Goal: Information Seeking & Learning: Learn about a topic

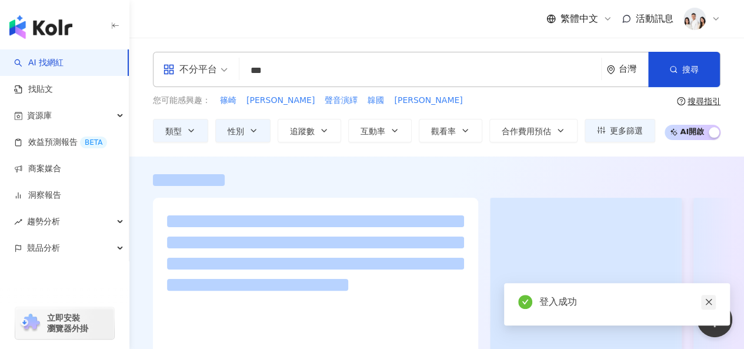
click at [714, 304] on link at bounding box center [708, 302] width 15 height 15
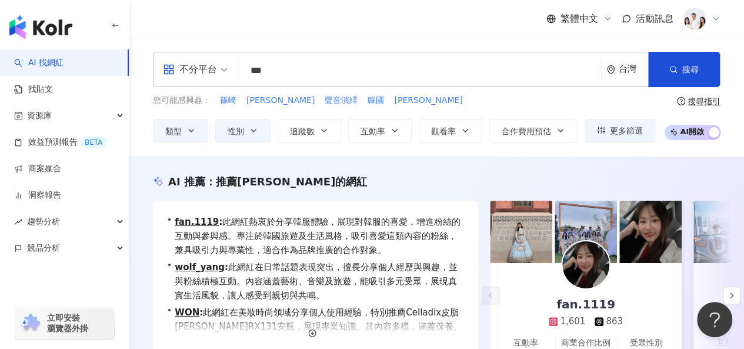
click at [316, 79] on input "***" at bounding box center [420, 70] width 352 height 22
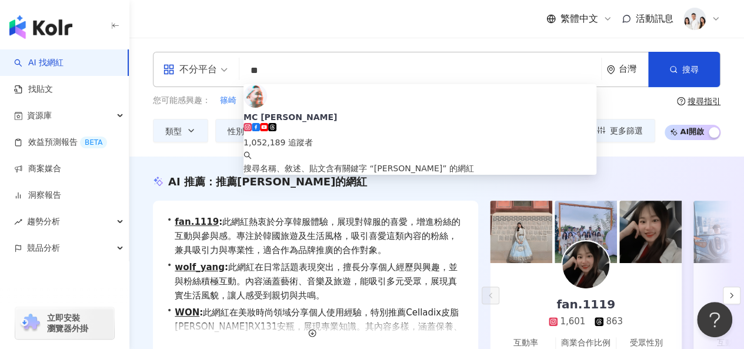
type input "*"
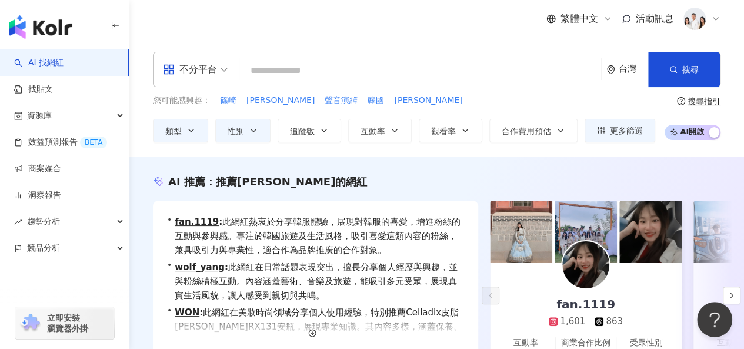
type input "*"
type input "**"
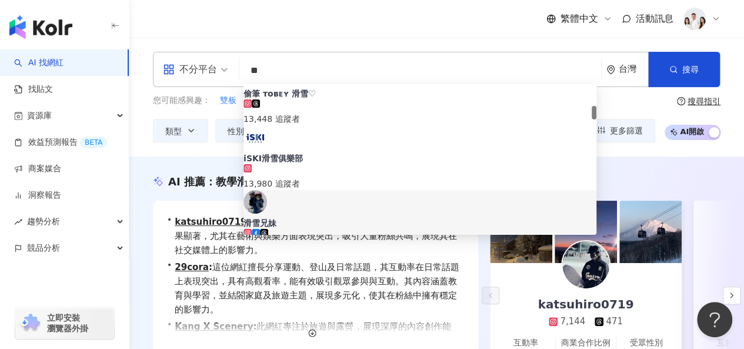
scroll to position [176, 0]
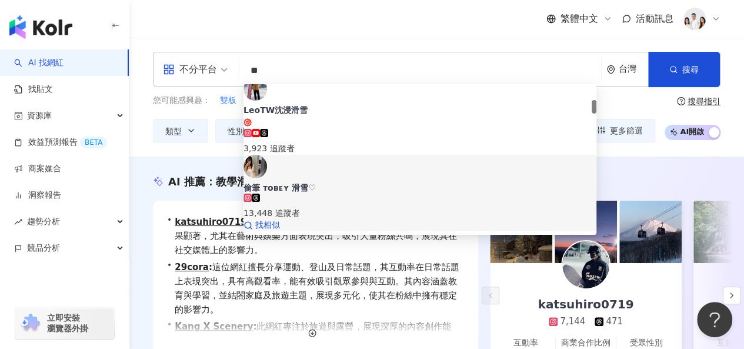
click at [361, 182] on span "偷筆 ᴛᴏʙᴇʏ 滑雪♡" at bounding box center [420, 188] width 353 height 12
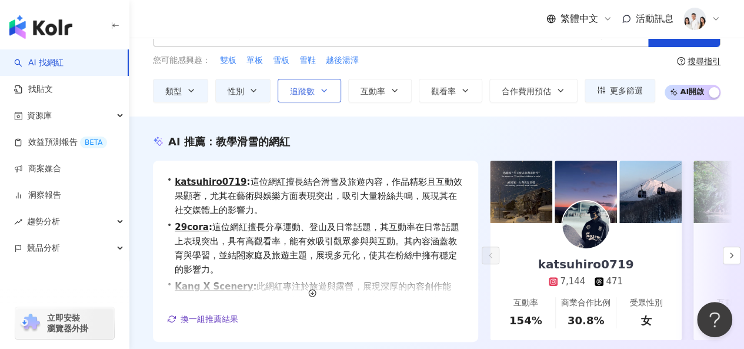
scroll to position [59, 0]
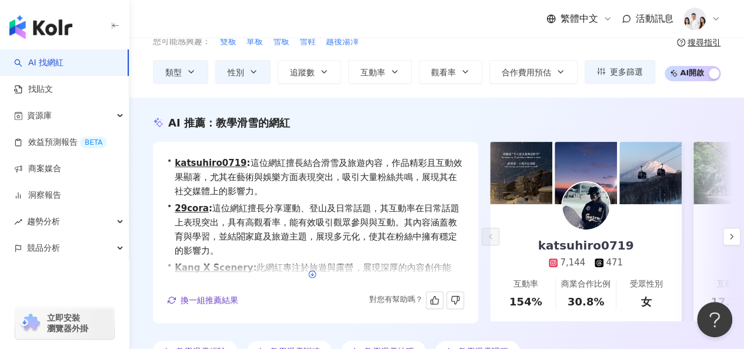
click at [311, 271] on icon "button" at bounding box center [312, 274] width 8 height 8
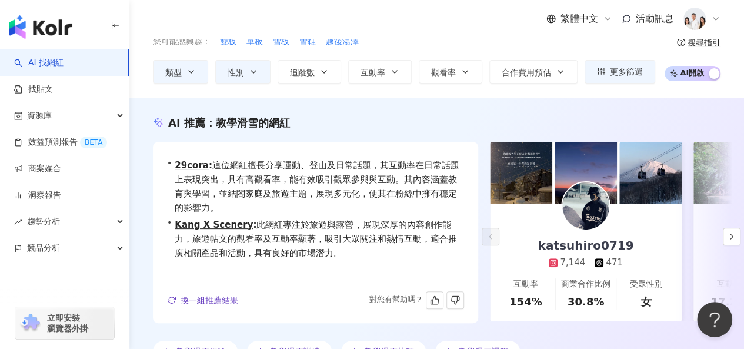
scroll to position [0, 0]
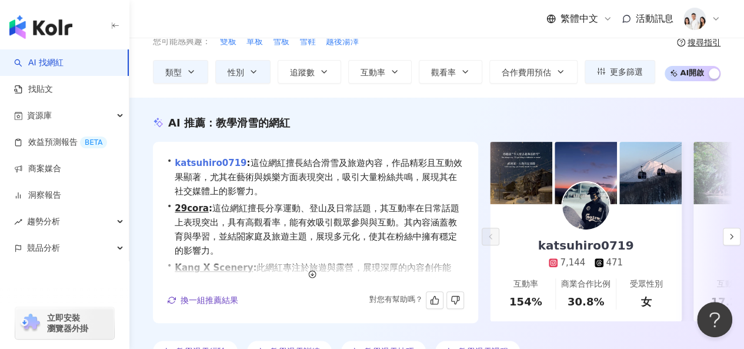
click at [210, 158] on link "katsuhiro0719" at bounding box center [211, 163] width 72 height 11
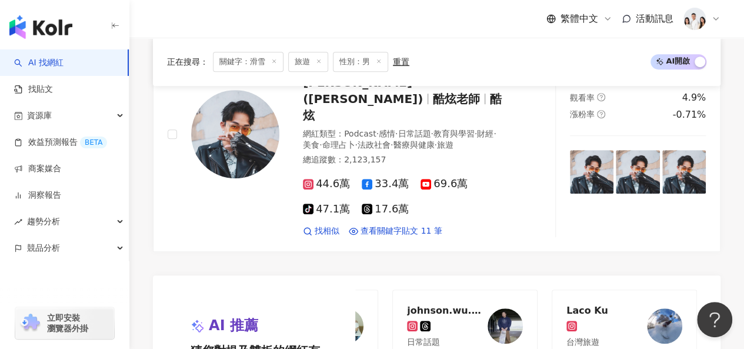
scroll to position [2765, 0]
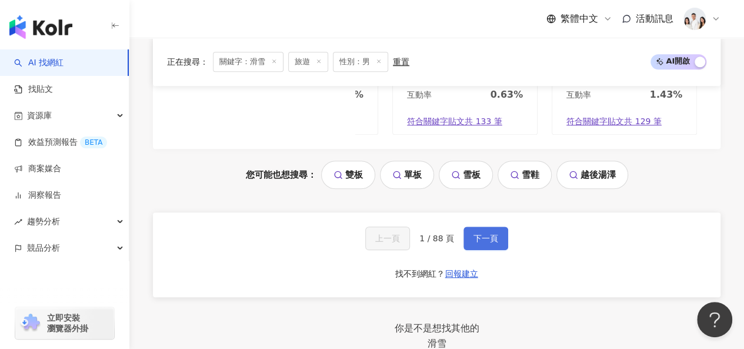
click at [468, 226] on button "下一頁" at bounding box center [486, 238] width 45 height 24
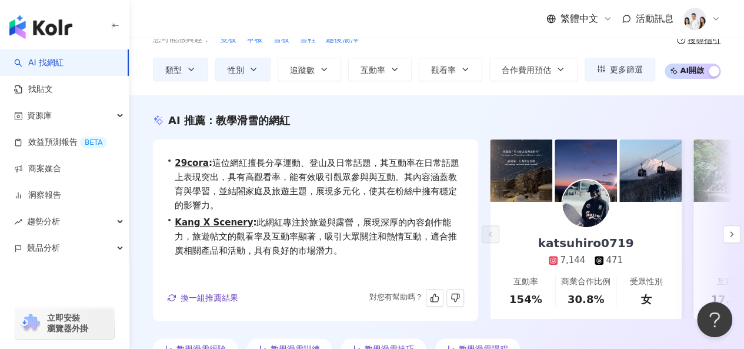
scroll to position [118, 0]
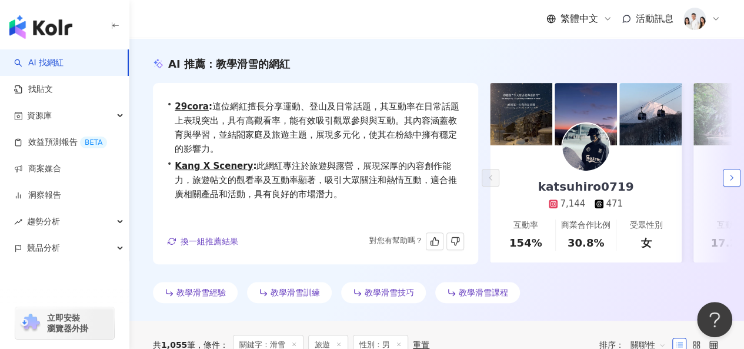
click at [728, 179] on icon "button" at bounding box center [731, 177] width 9 height 9
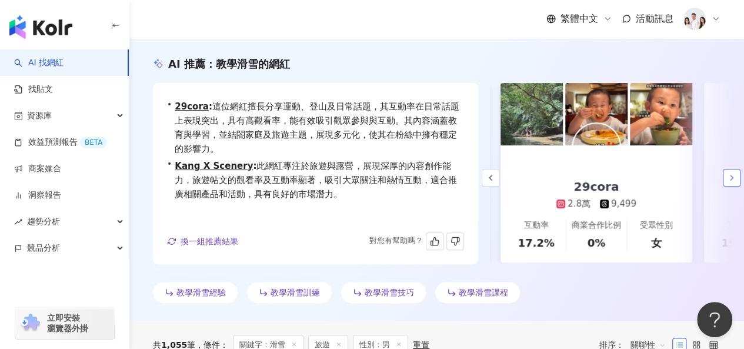
scroll to position [0, 204]
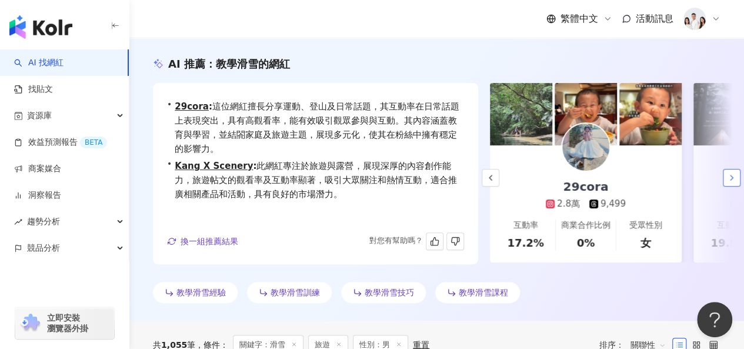
click at [728, 179] on icon "button" at bounding box center [731, 177] width 9 height 9
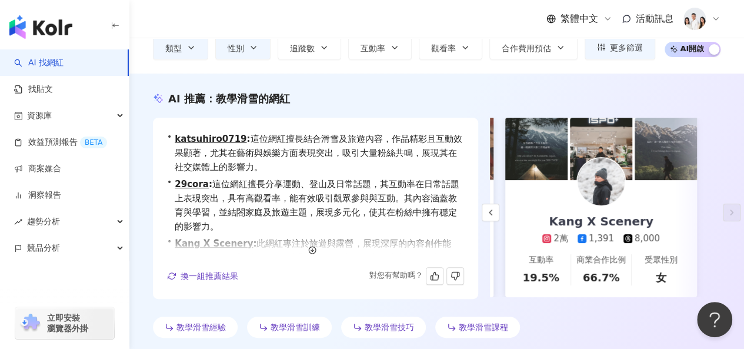
scroll to position [59, 0]
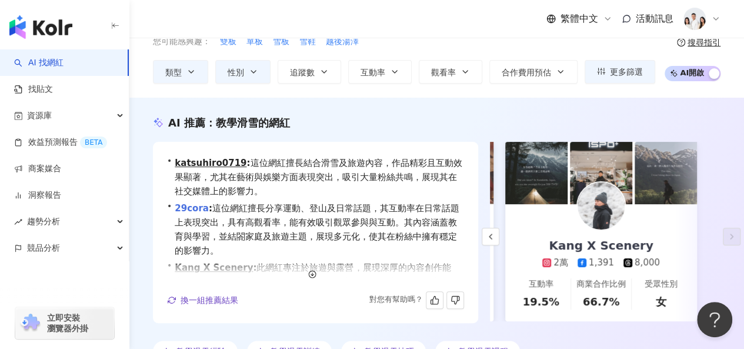
click at [191, 207] on link "29cora" at bounding box center [192, 208] width 34 height 11
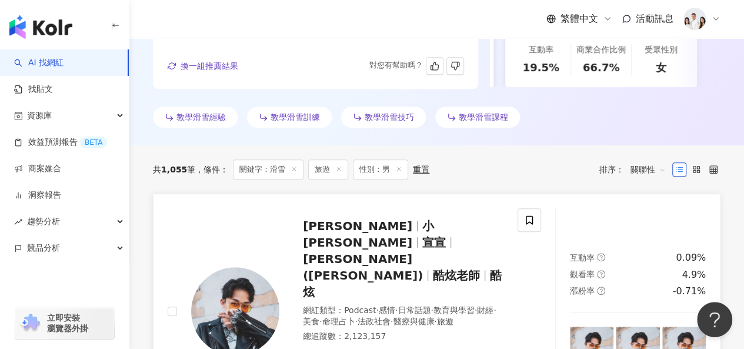
scroll to position [294, 0]
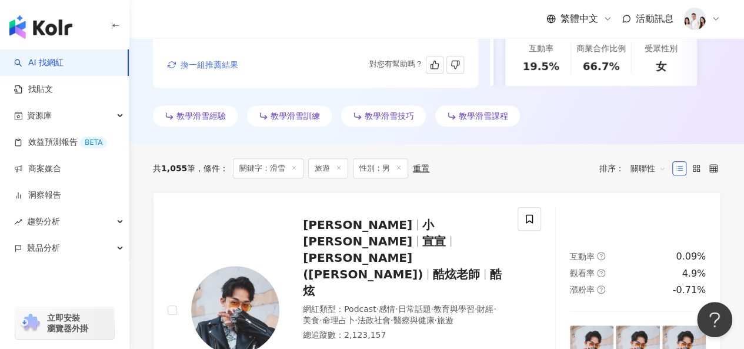
click at [224, 69] on span "換一組推薦結果" at bounding box center [210, 64] width 58 height 9
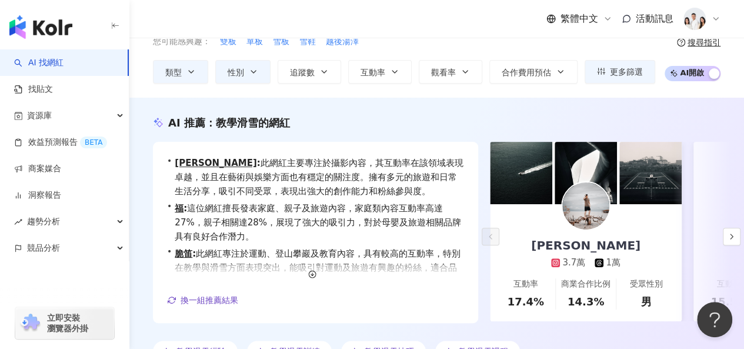
scroll to position [118, 0]
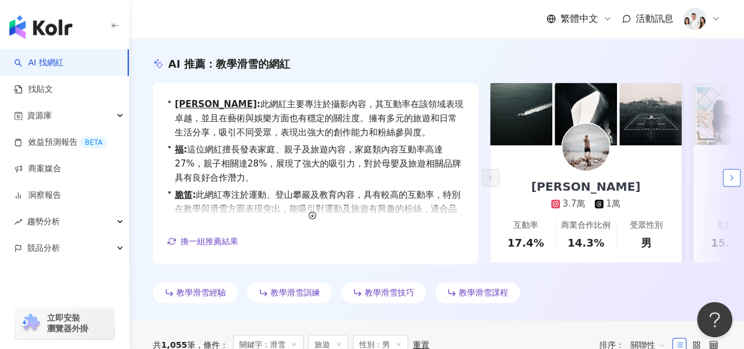
click at [728, 177] on icon "button" at bounding box center [731, 177] width 9 height 9
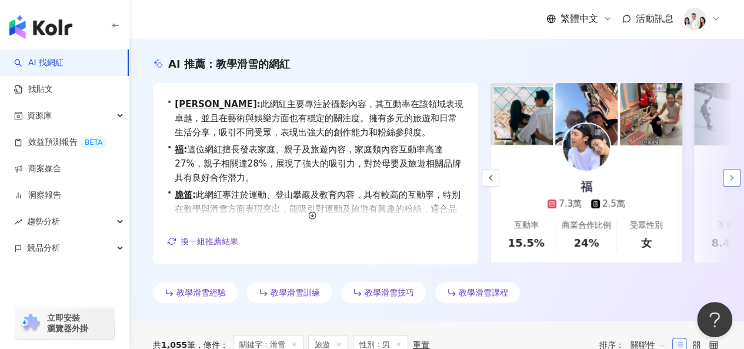
scroll to position [0, 204]
click at [728, 177] on icon "button" at bounding box center [731, 177] width 9 height 9
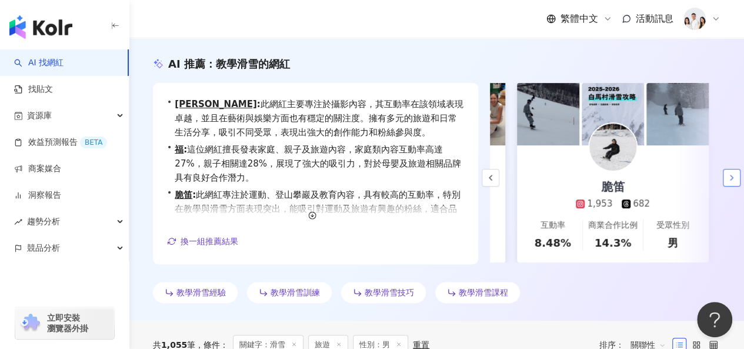
scroll to position [0, 392]
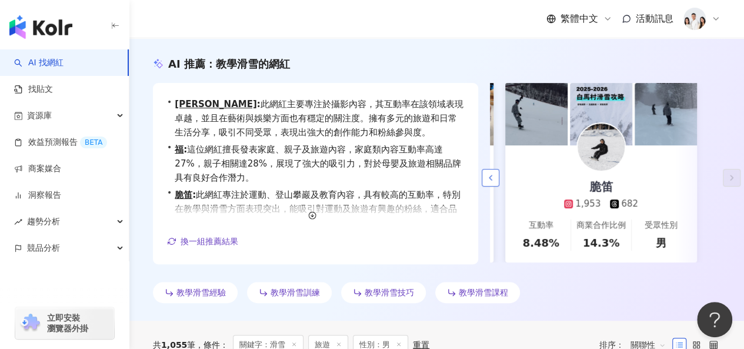
click at [486, 181] on icon "button" at bounding box center [490, 177] width 9 height 9
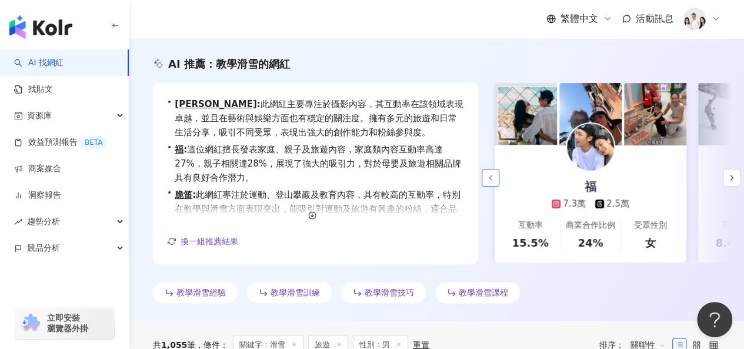
scroll to position [0, 188]
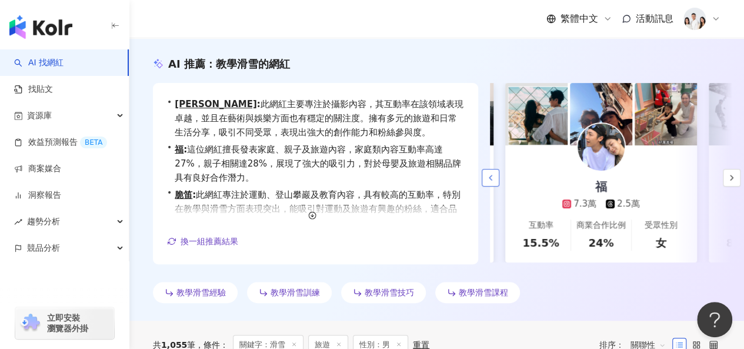
click at [486, 181] on icon "button" at bounding box center [490, 177] width 9 height 9
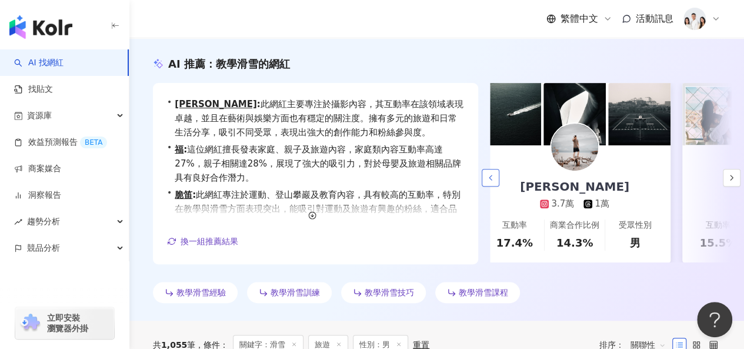
scroll to position [0, 0]
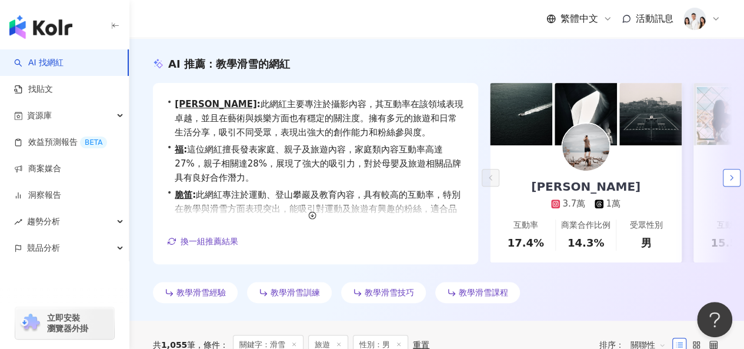
click at [728, 176] on icon "button" at bounding box center [731, 177] width 9 height 9
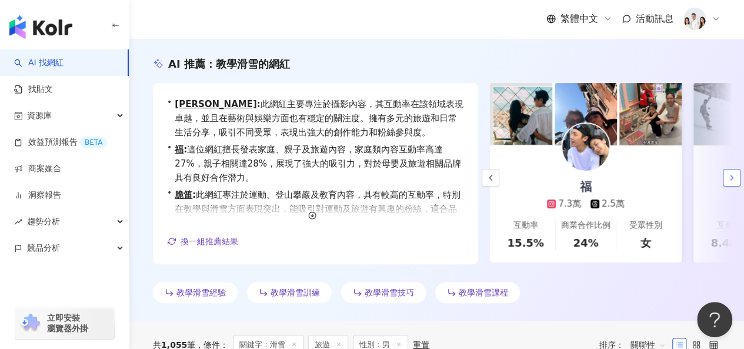
click at [728, 176] on icon "button" at bounding box center [731, 177] width 9 height 9
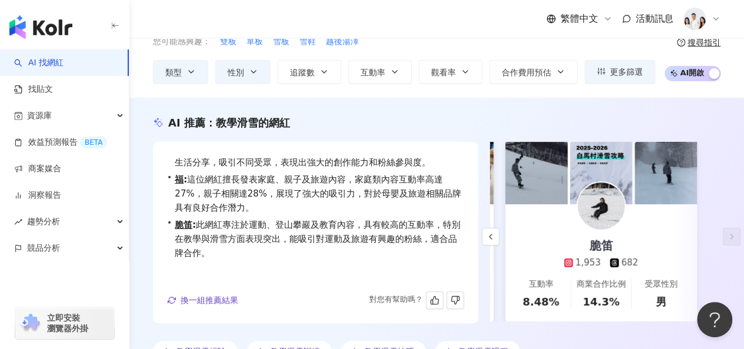
scroll to position [118, 0]
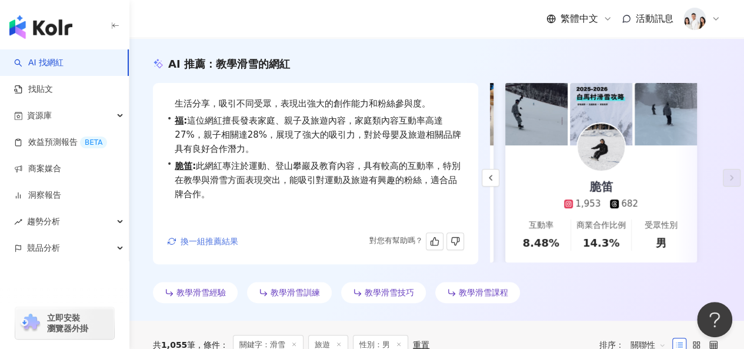
click at [196, 243] on span "換一組推薦結果" at bounding box center [210, 240] width 58 height 9
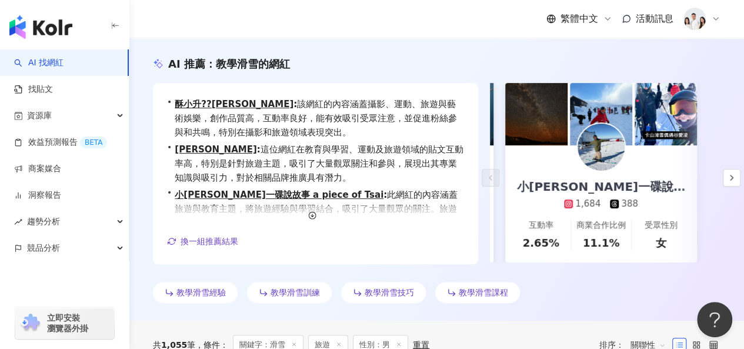
scroll to position [0, 0]
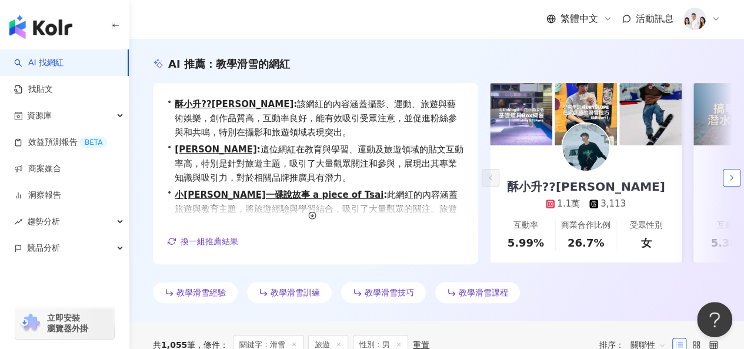
click at [734, 175] on icon "button" at bounding box center [731, 177] width 9 height 9
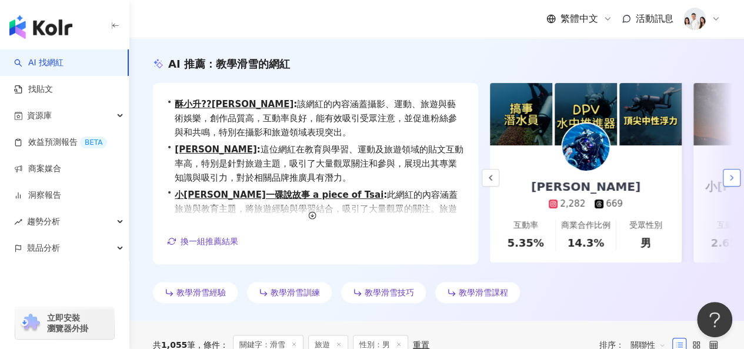
click at [734, 175] on icon "button" at bounding box center [731, 177] width 9 height 9
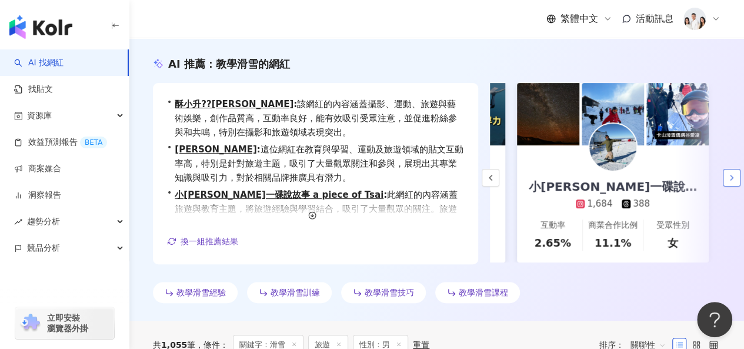
scroll to position [0, 392]
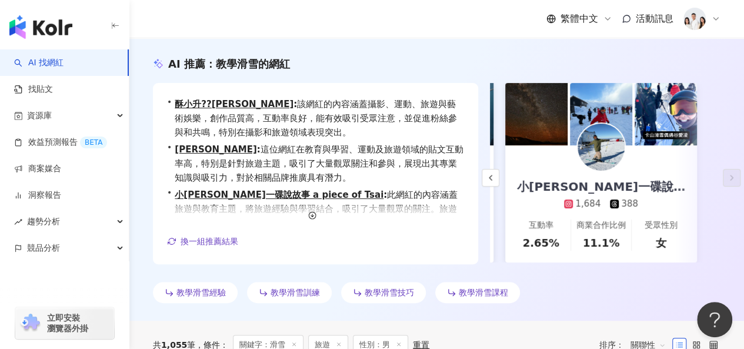
click at [429, 26] on div "繁體中文 活動訊息" at bounding box center [437, 19] width 568 height 38
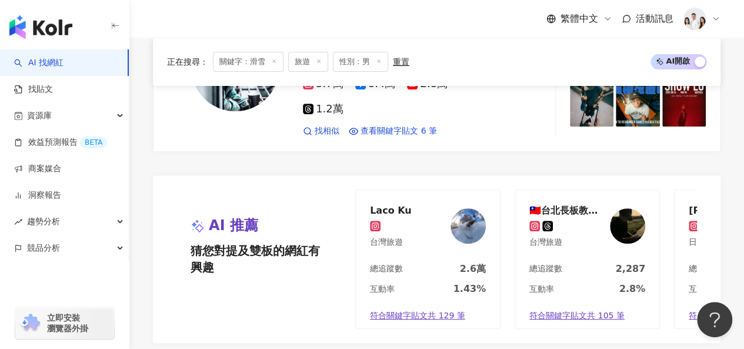
scroll to position [2471, 0]
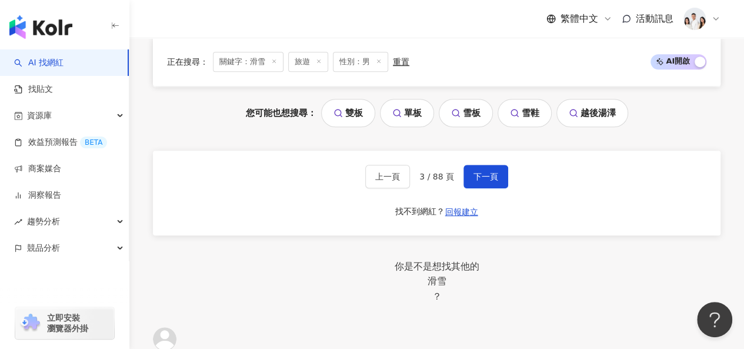
scroll to position [2656, 0]
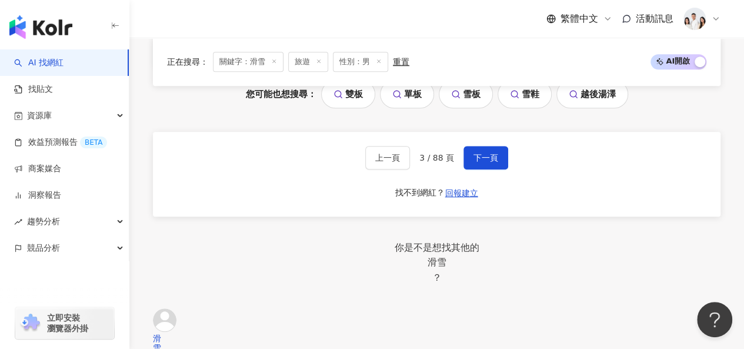
click at [494, 189] on div "上一頁 3 / 88 頁 下一頁 找不到網紅？ 回報建立" at bounding box center [437, 174] width 568 height 85
click at [500, 169] on button "下一頁" at bounding box center [486, 158] width 45 height 24
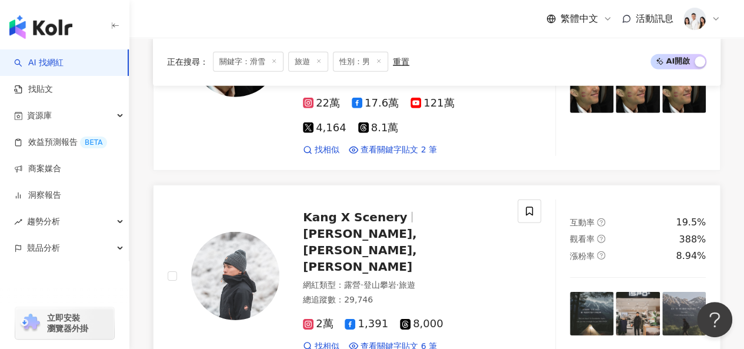
scroll to position [1773, 0]
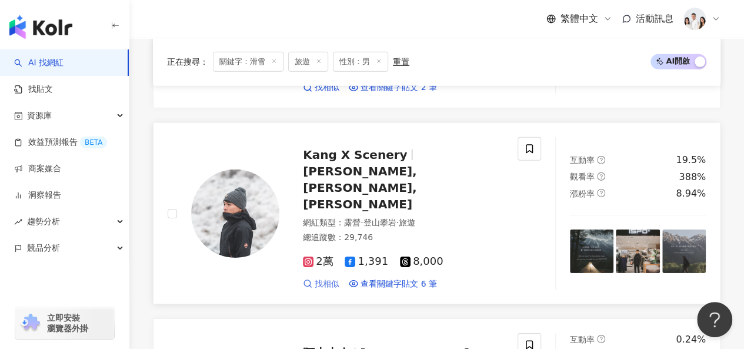
click at [324, 278] on span "找相似" at bounding box center [327, 284] width 25 height 12
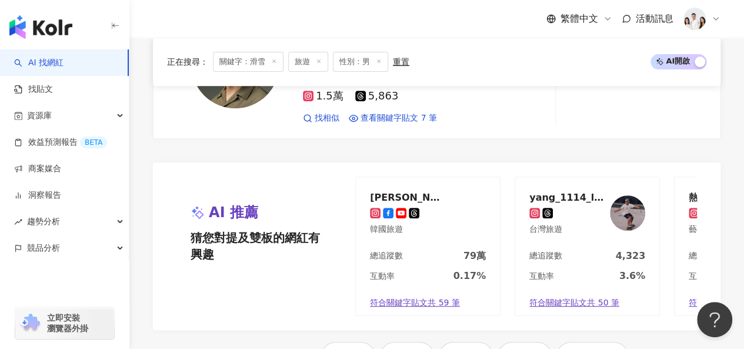
scroll to position [2538, 0]
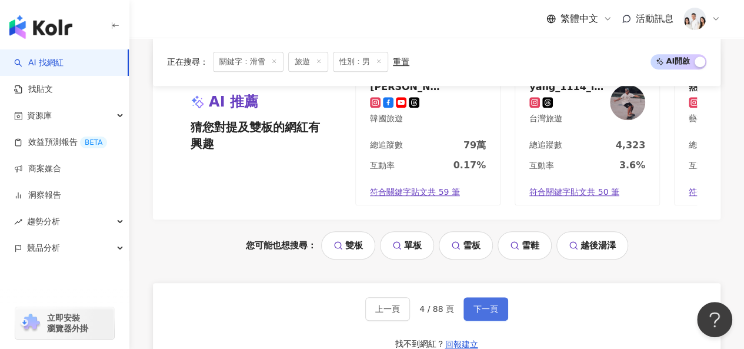
click at [492, 304] on span "下一頁" at bounding box center [486, 308] width 25 height 9
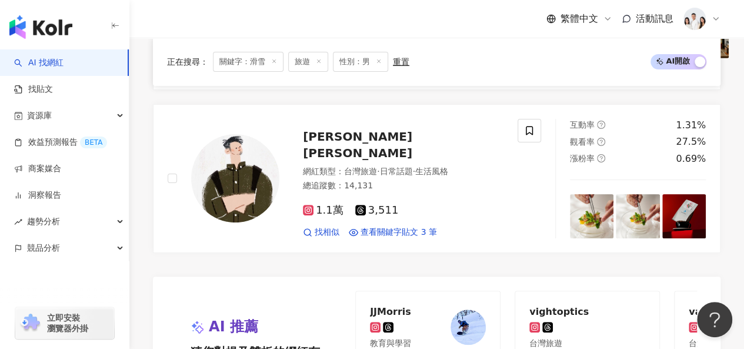
scroll to position [2490, 0]
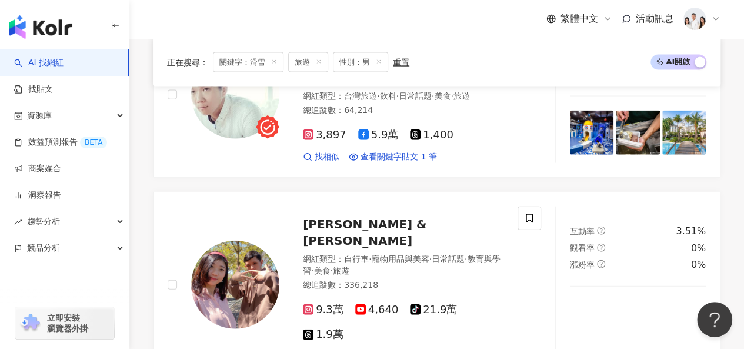
scroll to position [1355, 0]
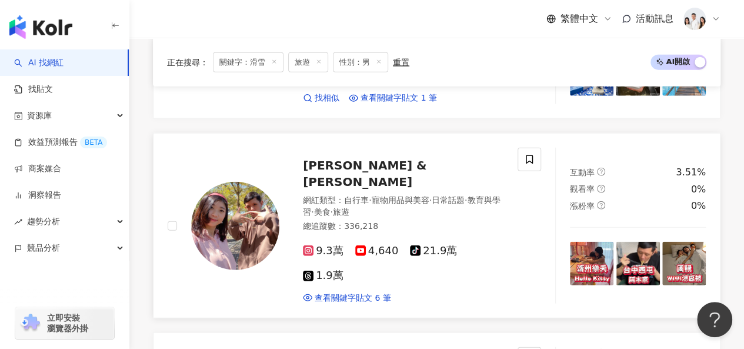
click at [332, 167] on span "William & Amy" at bounding box center [365, 173] width 124 height 31
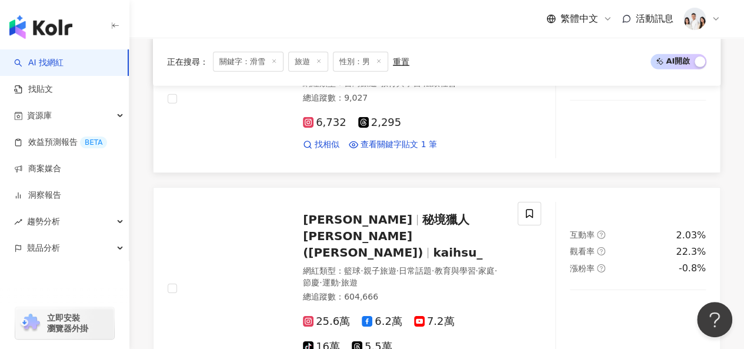
scroll to position [1885, 0]
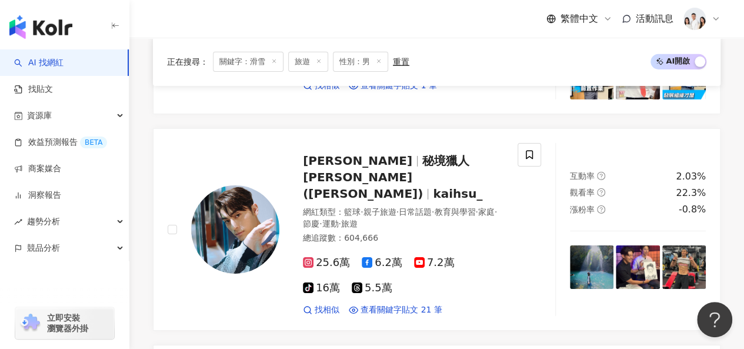
click at [496, 84] on div "正在搜尋 ： 關鍵字：滑雪 旅遊 性別：男 重置 AI 開啟 AI 關閉" at bounding box center [437, 62] width 568 height 48
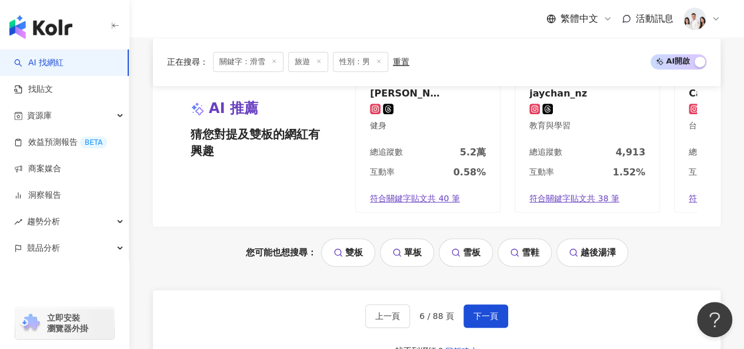
scroll to position [2591, 0]
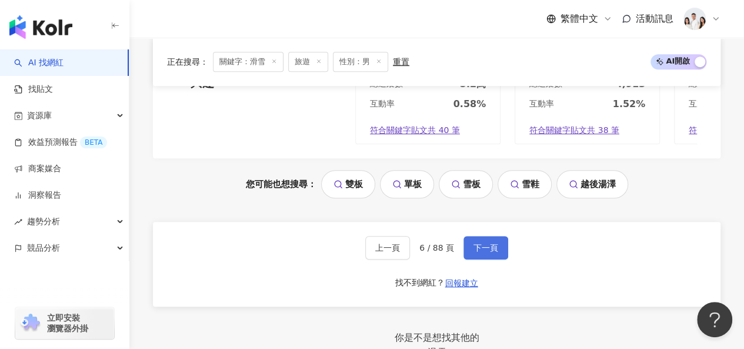
click at [481, 243] on span "下一頁" at bounding box center [486, 247] width 25 height 9
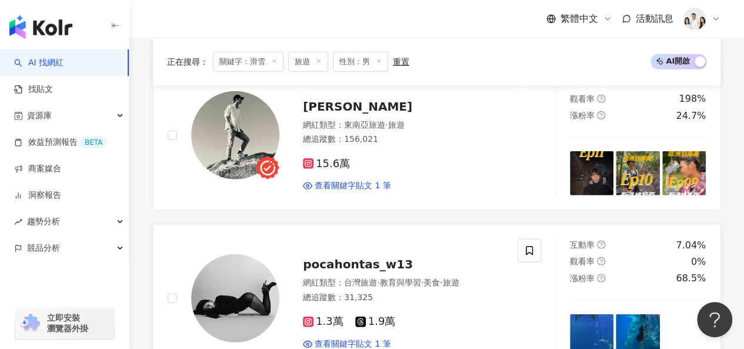
scroll to position [1706, 0]
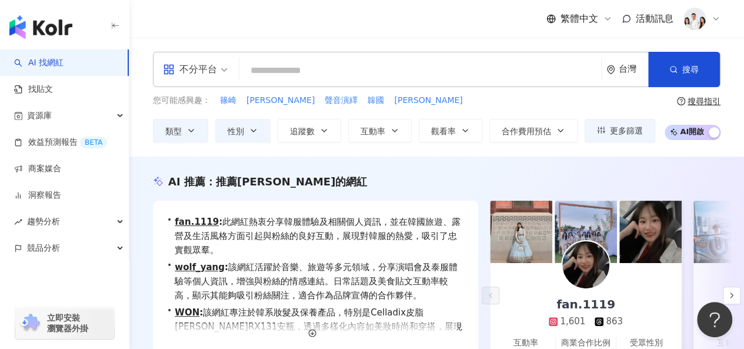
click at [247, 71] on input "search" at bounding box center [420, 70] width 352 height 22
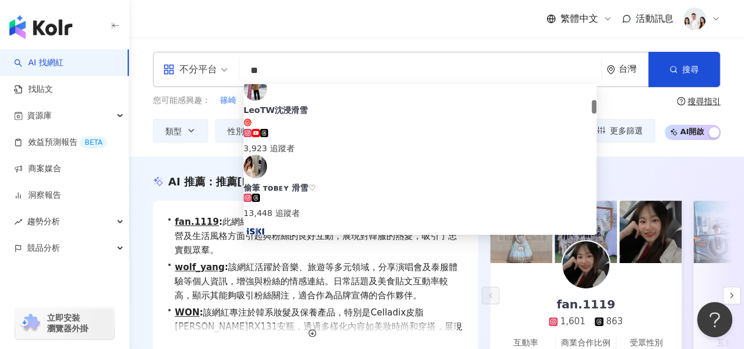
type input "*"
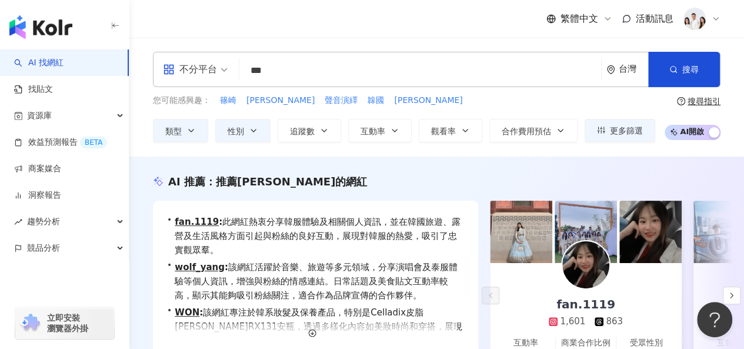
type input "**"
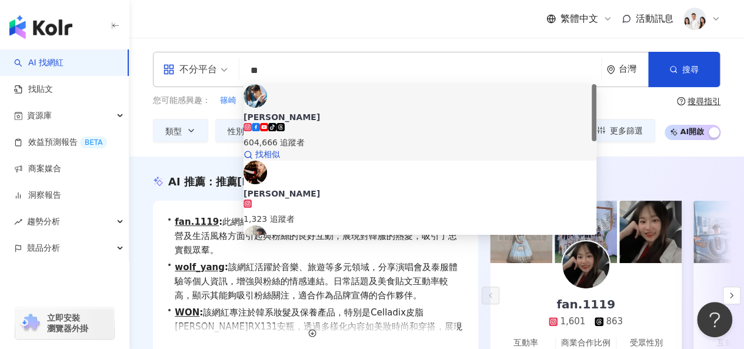
click at [305, 111] on span "徐愷" at bounding box center [420, 117] width 353 height 12
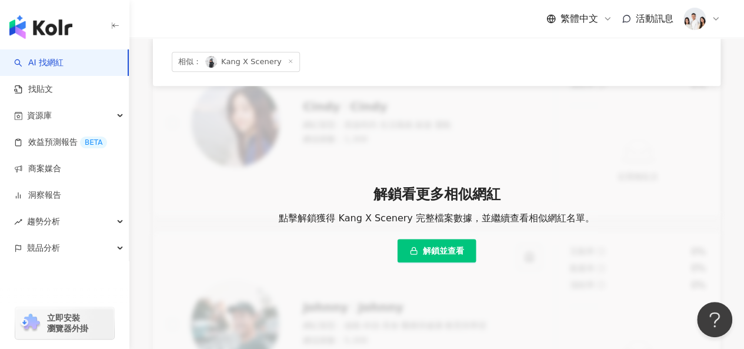
scroll to position [412, 0]
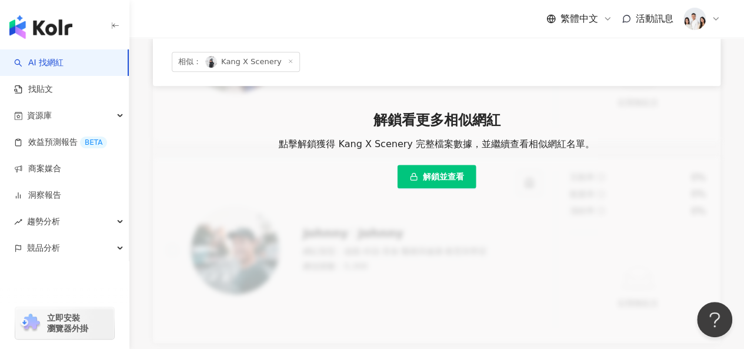
click at [461, 173] on span "解鎖並查看" at bounding box center [443, 176] width 41 height 9
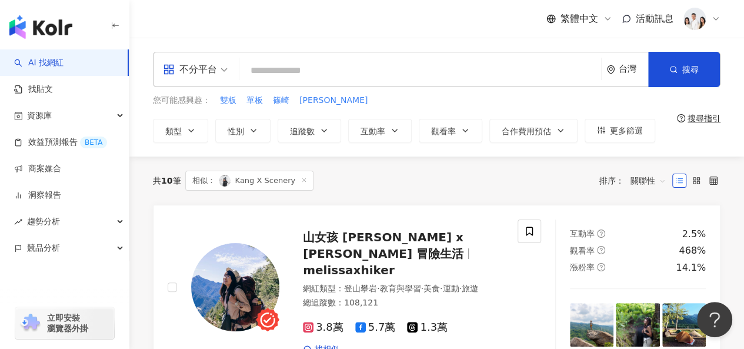
scroll to position [0, 0]
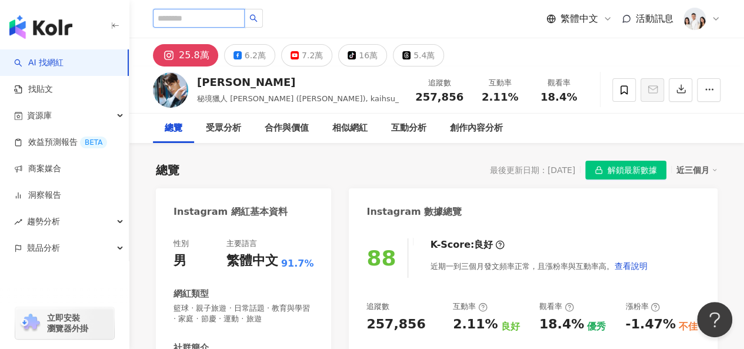
click at [218, 16] on input "search" at bounding box center [199, 18] width 92 height 19
type input "***"
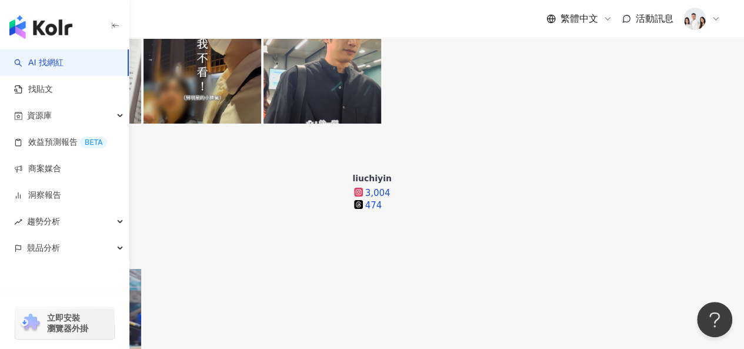
scroll to position [412, 0]
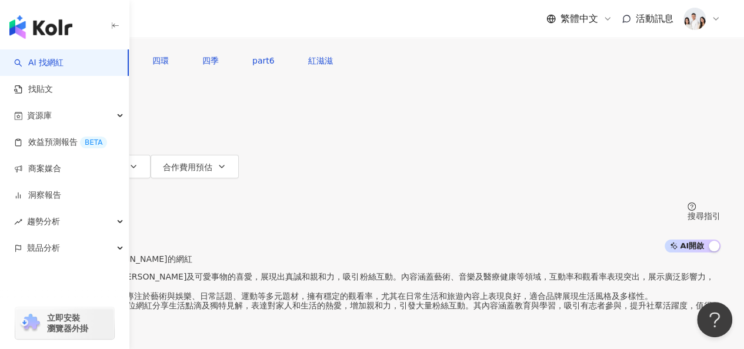
scroll to position [0, 0]
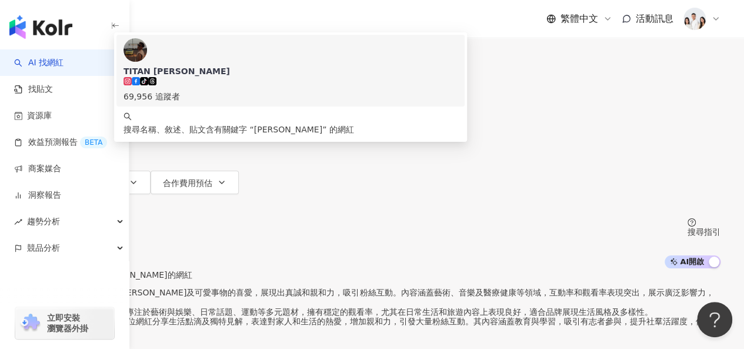
drag, startPoint x: 318, startPoint y: 82, endPoint x: 236, endPoint y: 66, distance: 83.2
click at [236, 65] on div "不分平台 *** 台灣 搜尋 d6cd918c-564d-4ed0-bcfc-1ef6c1f3124f keyword TITAN 劉漢之 tiktok-ic…" at bounding box center [372, 32] width 697 height 65
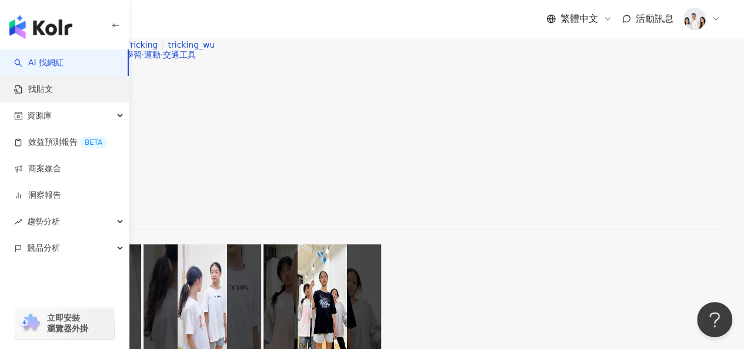
scroll to position [412, 0]
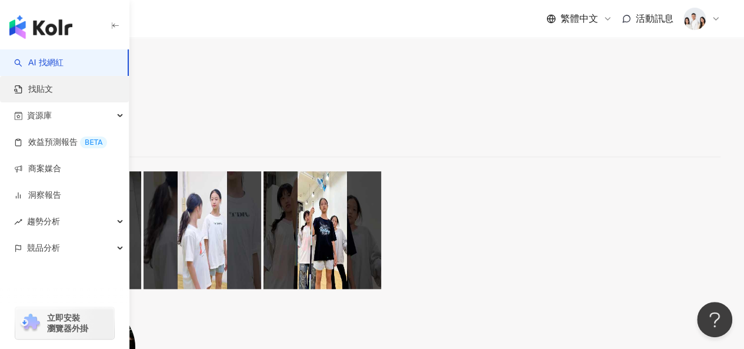
click at [53, 92] on link "找貼文" at bounding box center [33, 90] width 39 height 12
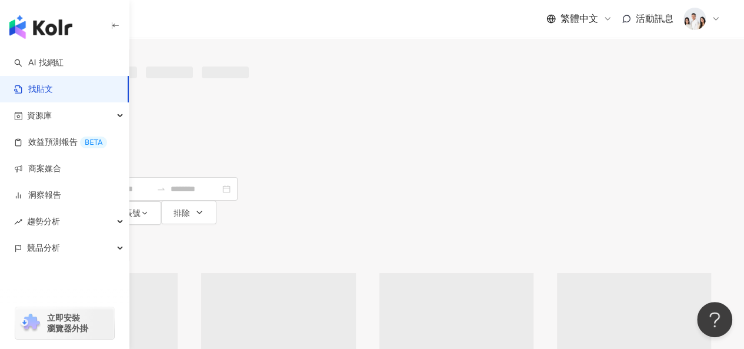
click at [206, 25] on input "search" at bounding box center [152, 12] width 107 height 25
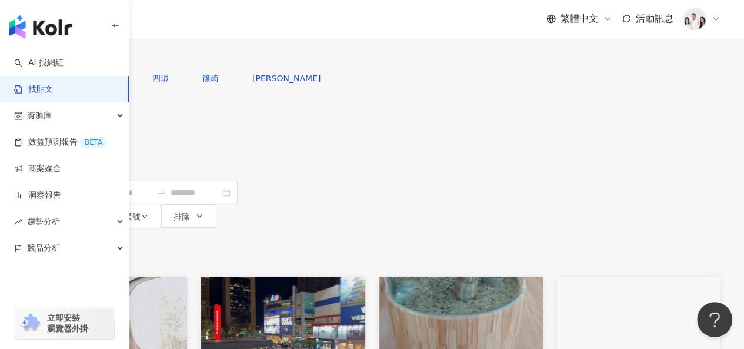
type input "**"
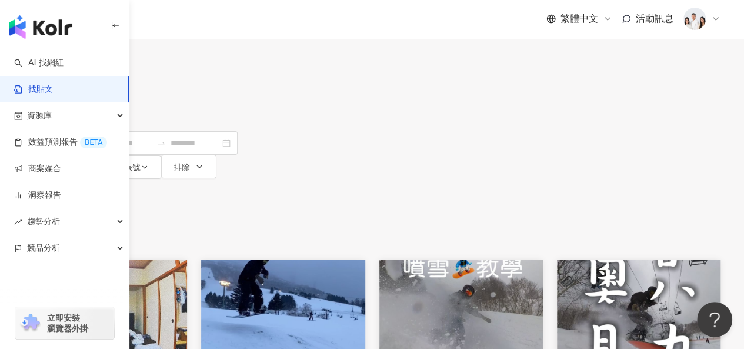
scroll to position [118, 0]
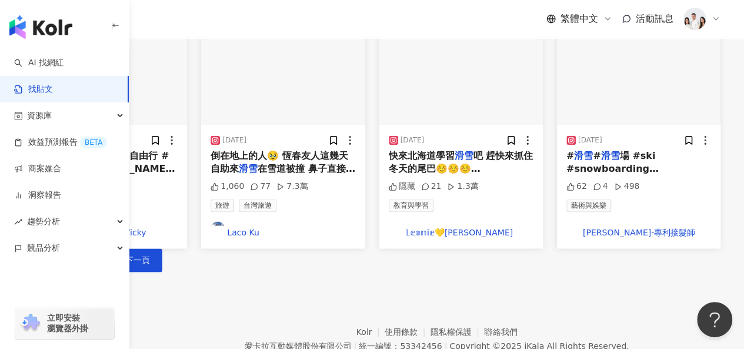
scroll to position [765, 0]
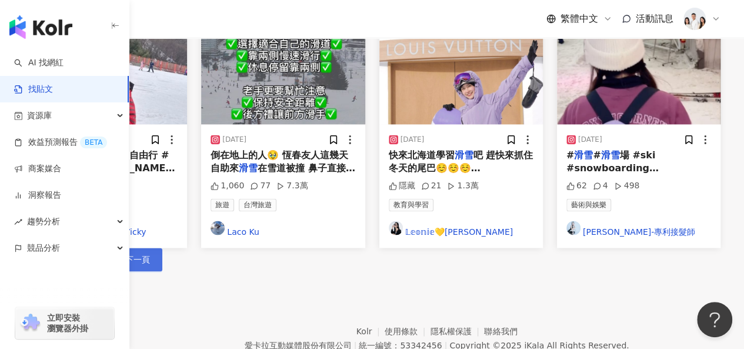
click at [162, 248] on button "下一頁" at bounding box center [137, 260] width 49 height 24
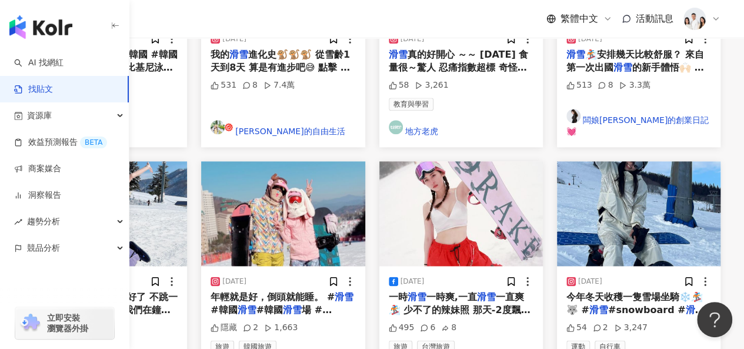
scroll to position [647, 0]
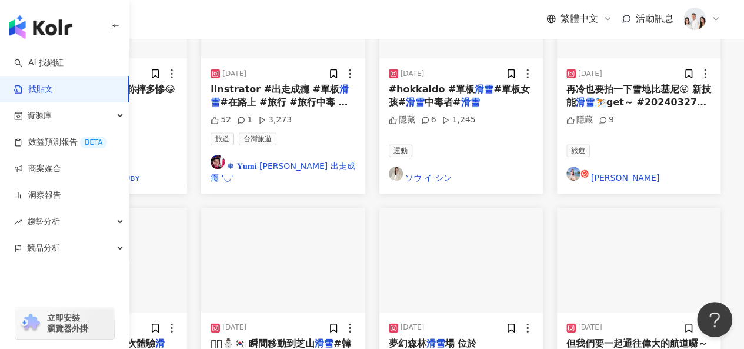
scroll to position [706, 0]
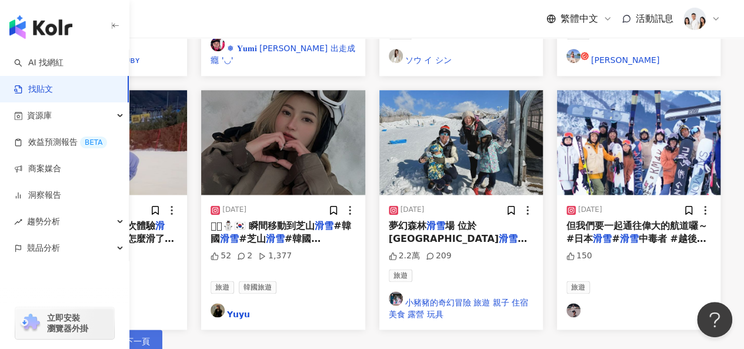
click at [162, 329] on button "下一頁" at bounding box center [137, 341] width 49 height 24
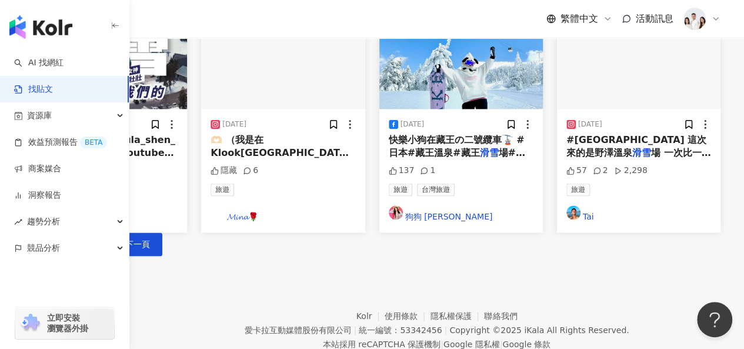
scroll to position [662, 0]
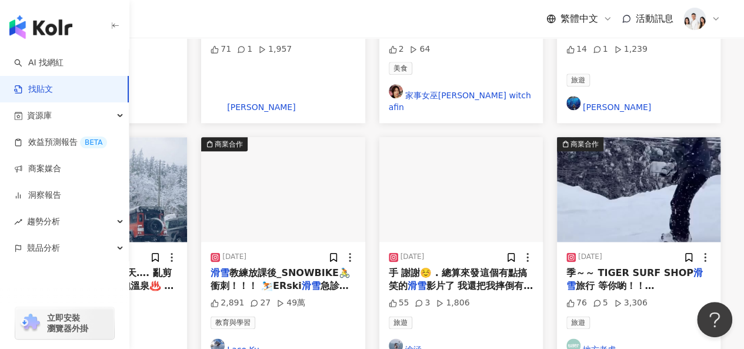
scroll to position [721, 0]
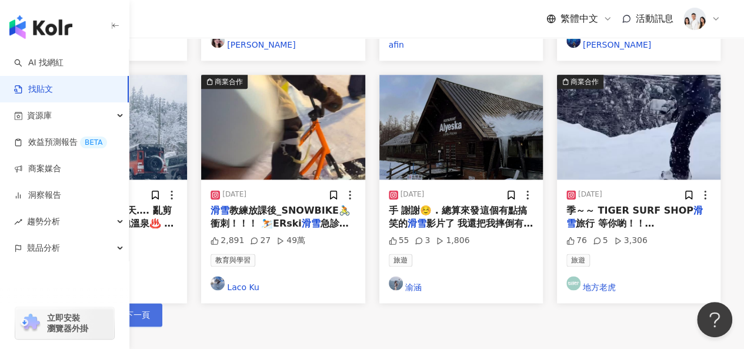
click at [150, 310] on span "下一頁" at bounding box center [137, 314] width 25 height 9
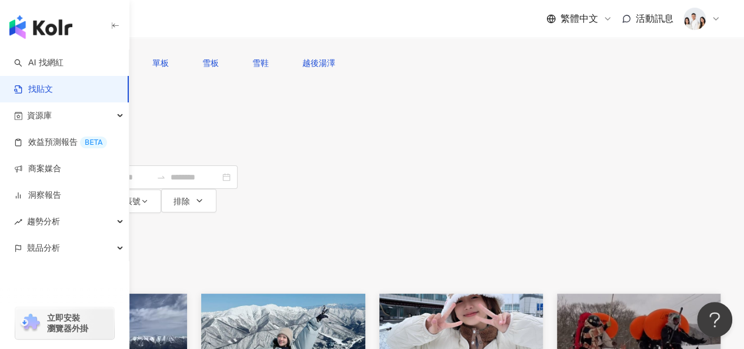
scroll to position [0, 0]
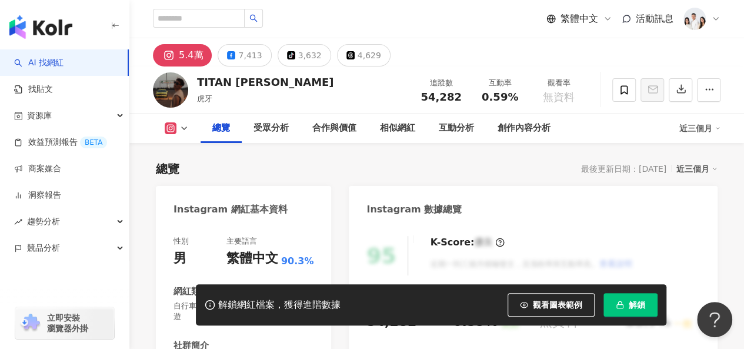
click at [626, 302] on button "解鎖" at bounding box center [631, 305] width 54 height 24
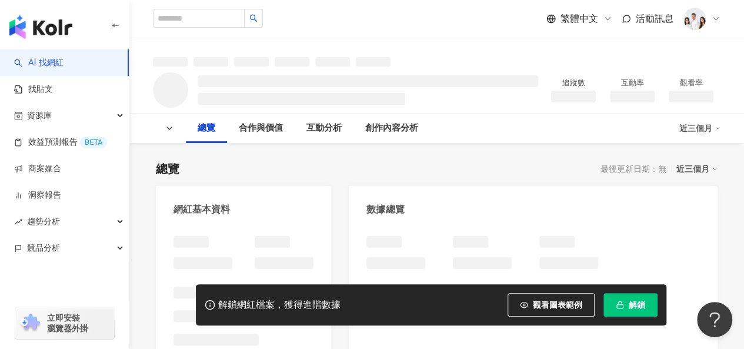
click at [618, 311] on button "解鎖" at bounding box center [631, 305] width 54 height 24
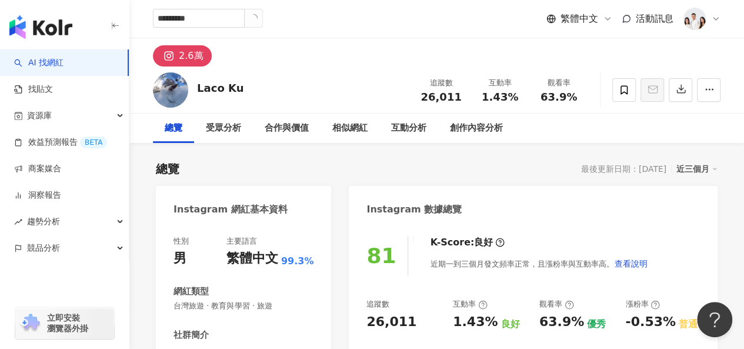
type input "*********"
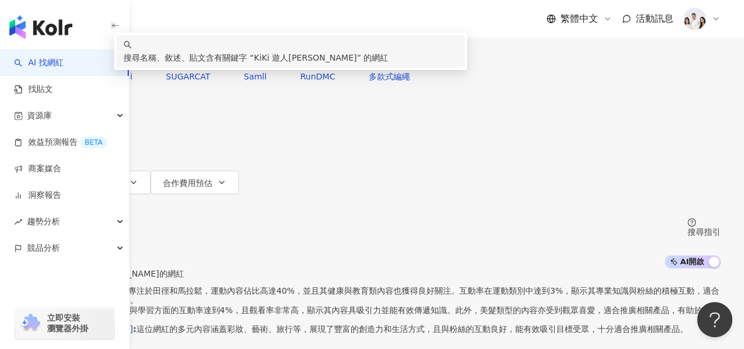
click at [78, 65] on button "搜尋" at bounding box center [51, 53] width 54 height 24
drag, startPoint x: 271, startPoint y: 71, endPoint x: 213, endPoint y: 76, distance: 57.9
click at [213, 65] on div "不分平台 ********* 台灣 搜尋 keyword 搜尋名稱、敘述、貼文含有關鍵字 “ KiKi 遊人紫步 ” 的網紅" at bounding box center [372, 32] width 697 height 65
type input "****"
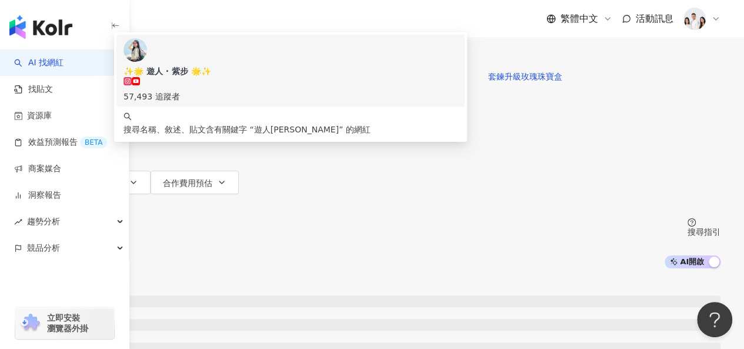
click at [310, 103] on div "57,493 追蹤者" at bounding box center [291, 96] width 334 height 13
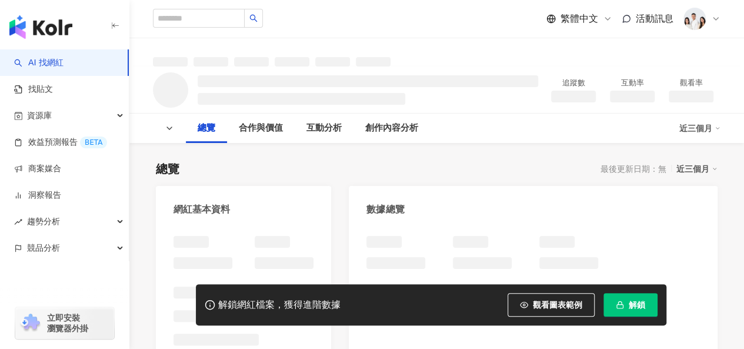
click at [606, 306] on button "解鎖" at bounding box center [631, 305] width 54 height 24
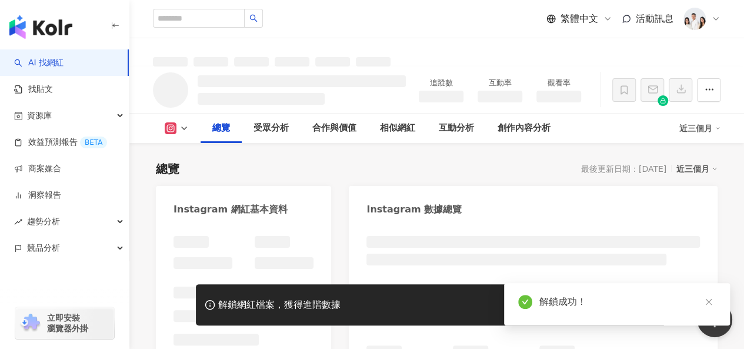
scroll to position [134, 0]
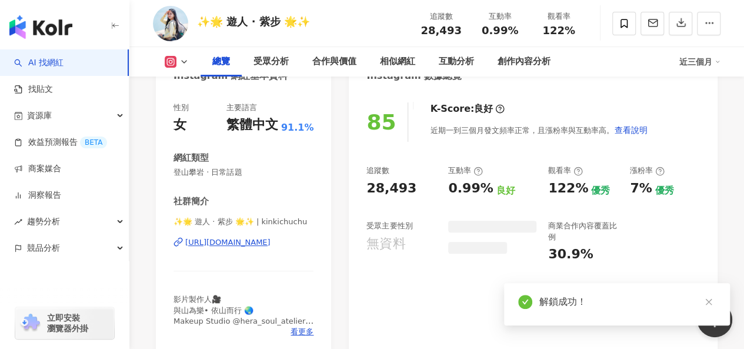
click at [708, 305] on icon "close" at bounding box center [709, 302] width 8 height 8
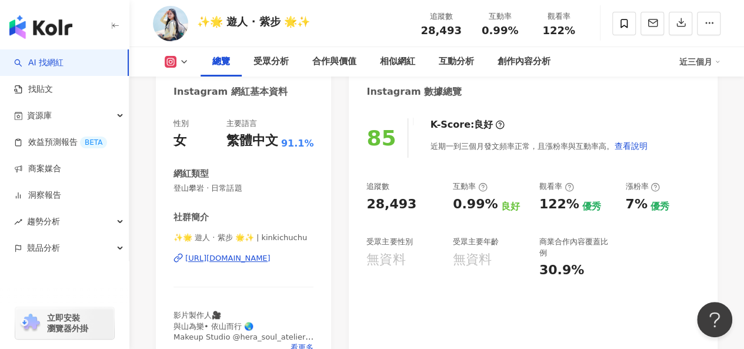
scroll to position [118, 0]
click at [281, 58] on div "受眾分析" at bounding box center [271, 62] width 35 height 14
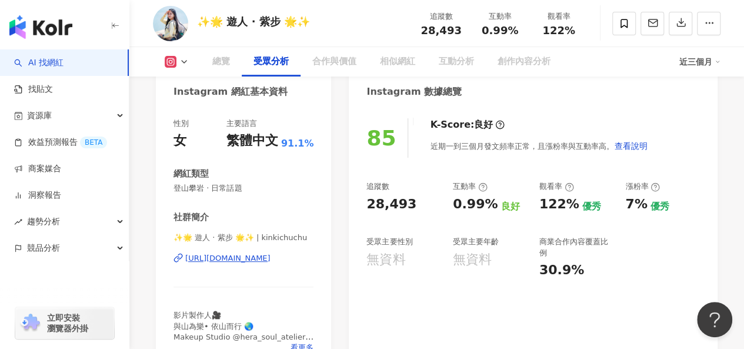
scroll to position [1015, 0]
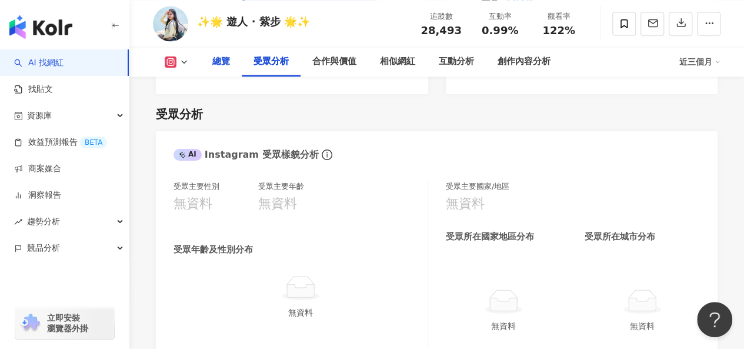
click at [232, 58] on div "總覽" at bounding box center [221, 61] width 41 height 29
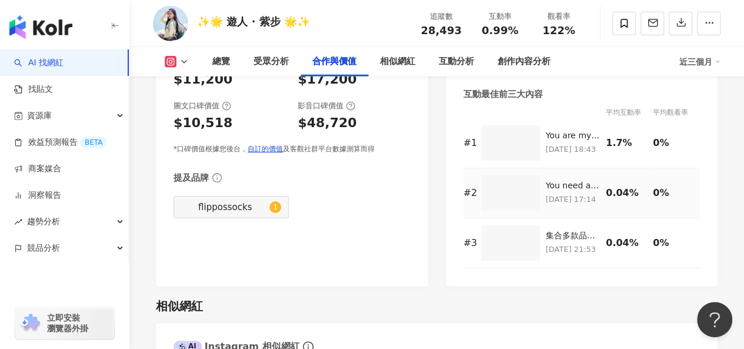
scroll to position [1601, 0]
